Goal: Information Seeking & Learning: Learn about a topic

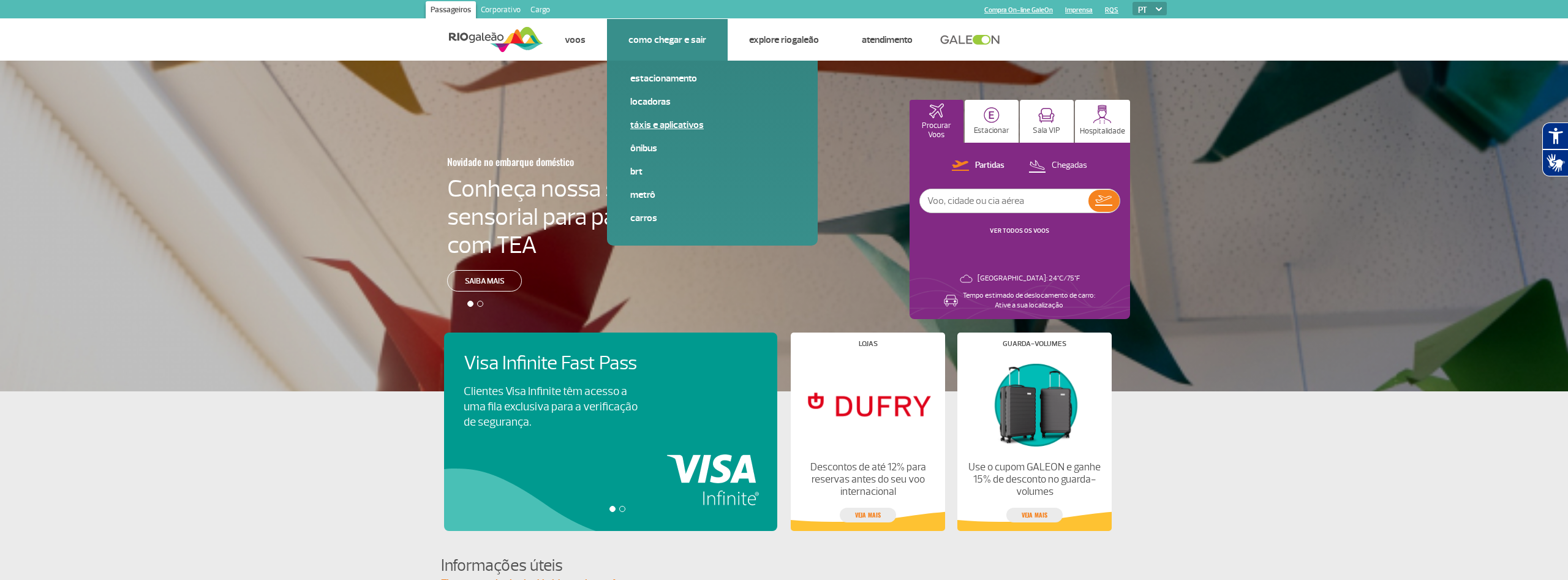
click at [656, 128] on link "Táxis e aplicativos" at bounding box center [713, 125] width 164 height 13
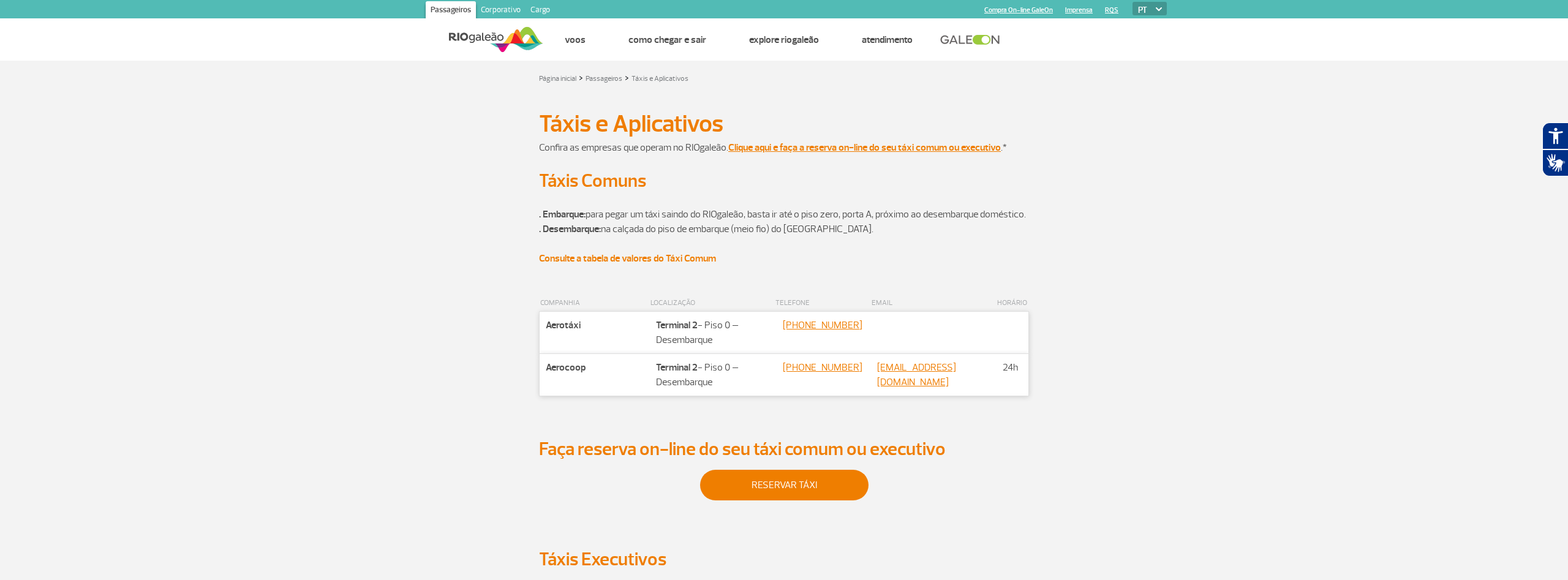
click at [579, 265] on strong "Consulte a tabela de valores do Táxi Comum" at bounding box center [628, 258] width 177 height 13
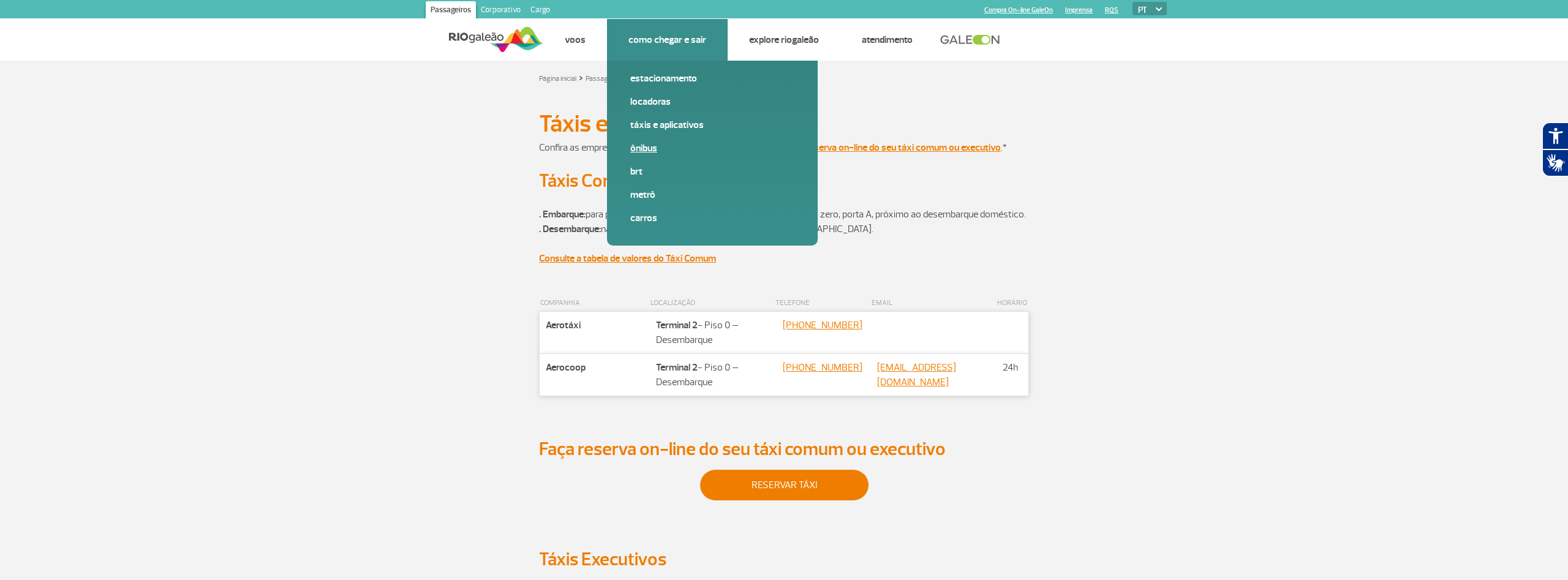
click at [639, 143] on link "Ônibus" at bounding box center [713, 148] width 164 height 13
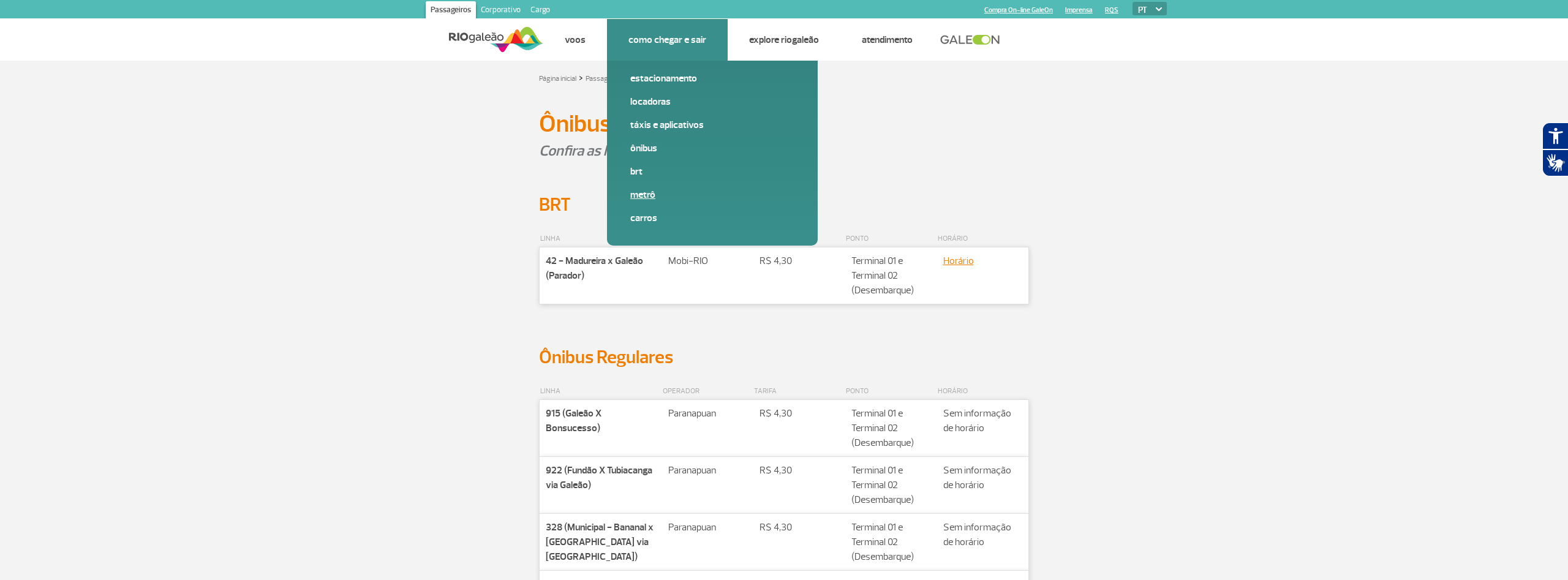
click at [642, 191] on link "Metrô" at bounding box center [713, 195] width 164 height 13
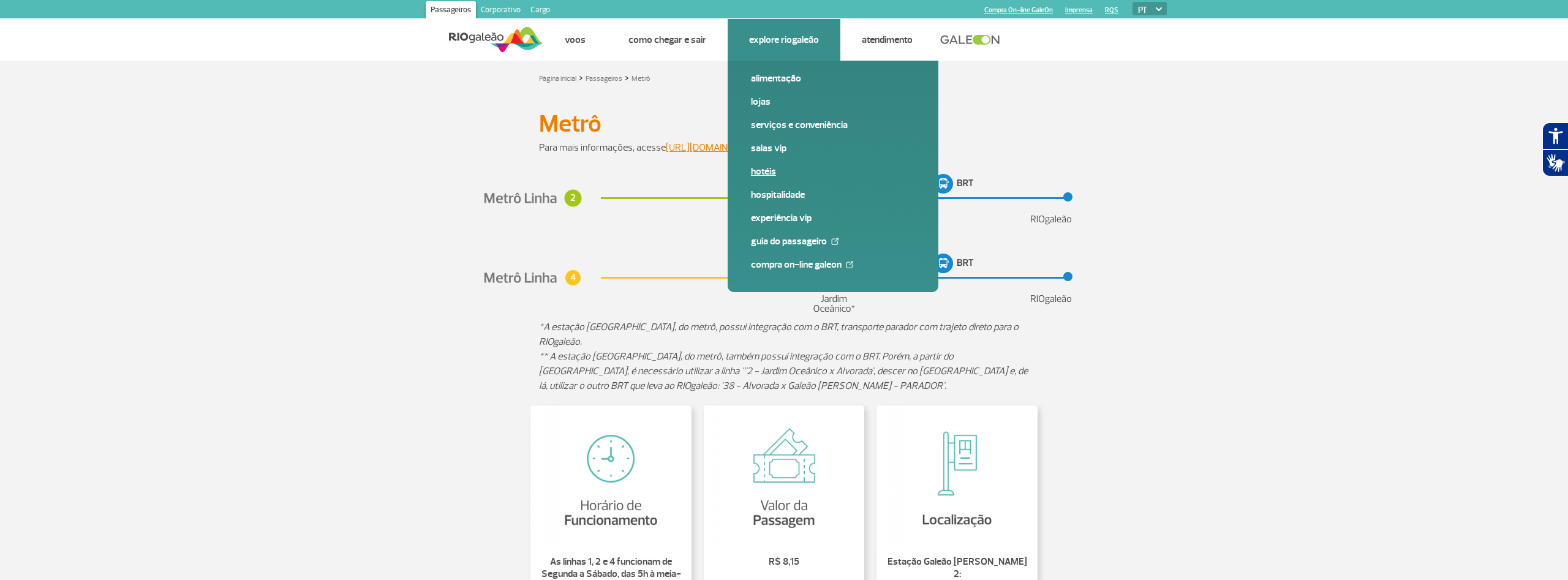
click at [766, 174] on link "Hotéis" at bounding box center [833, 171] width 164 height 13
click at [783, 246] on link "Guia do Passageiro" at bounding box center [833, 241] width 164 height 13
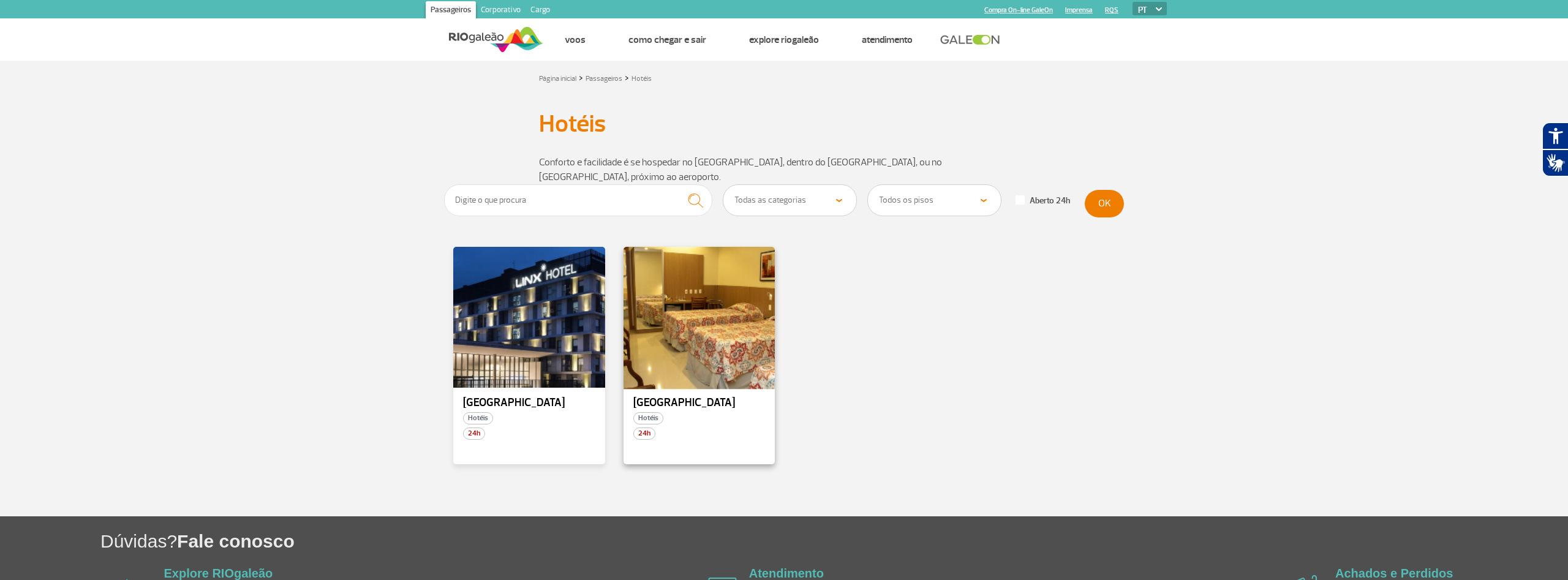
click at [697, 322] on div at bounding box center [699, 318] width 155 height 144
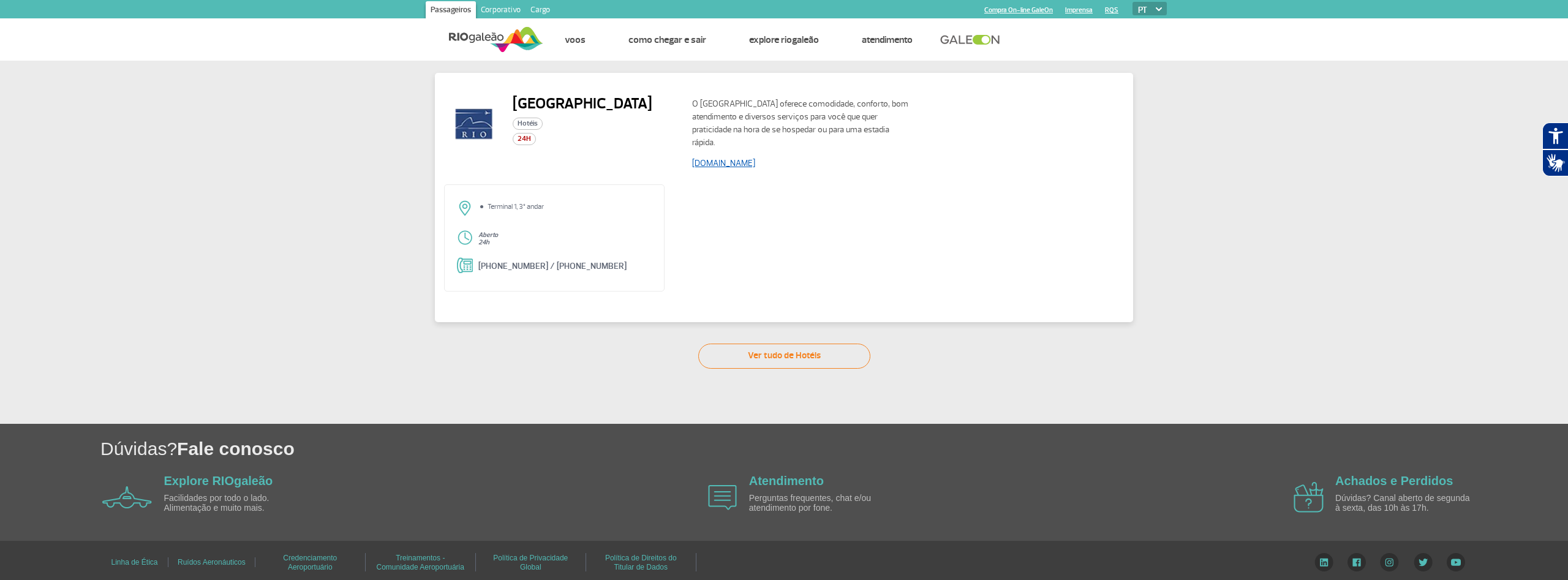
click at [755, 164] on link "www.rioaeroportohotel.com.br" at bounding box center [724, 163] width 63 height 10
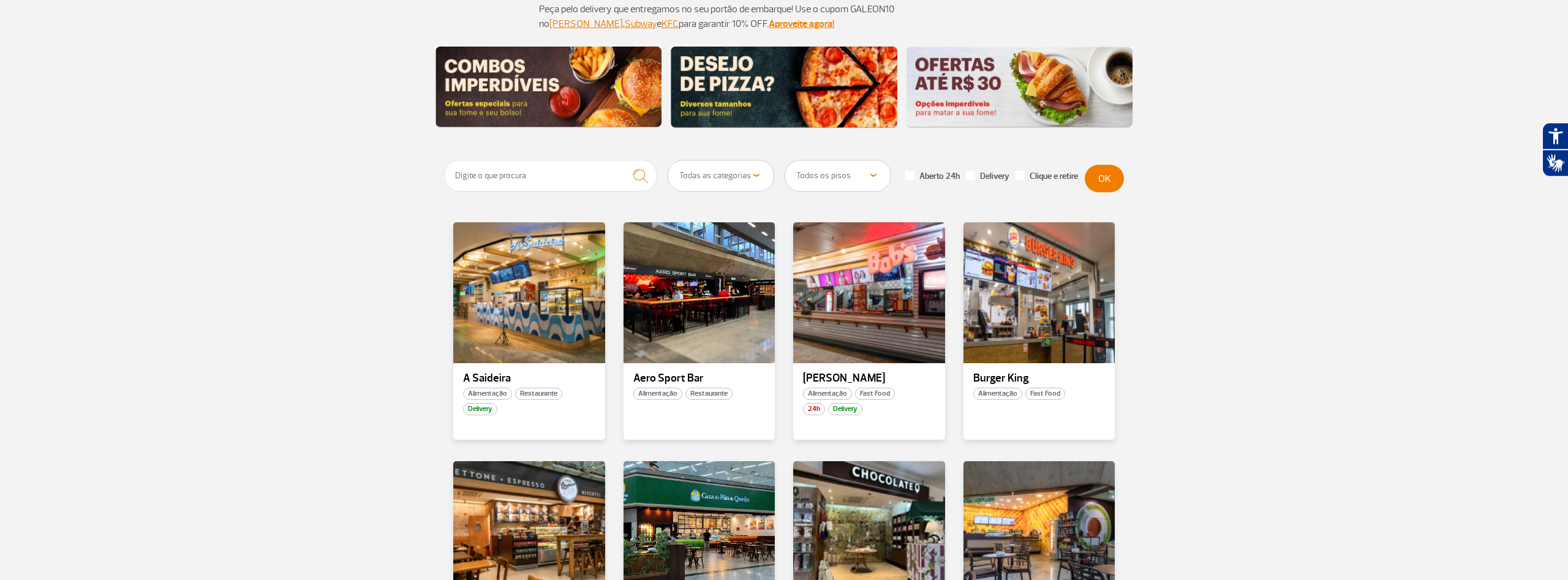
scroll to position [188, 0]
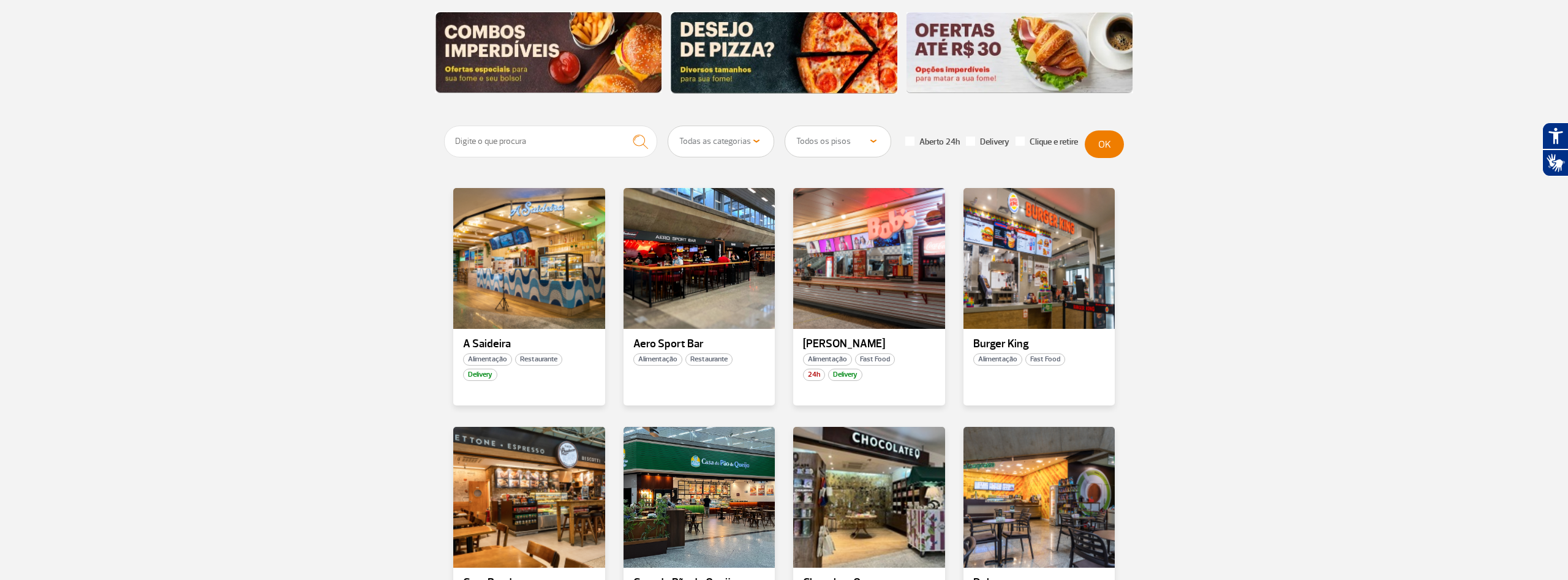
click at [1028, 68] on img at bounding box center [1020, 53] width 227 height 81
